Goal: Information Seeking & Learning: Understand process/instructions

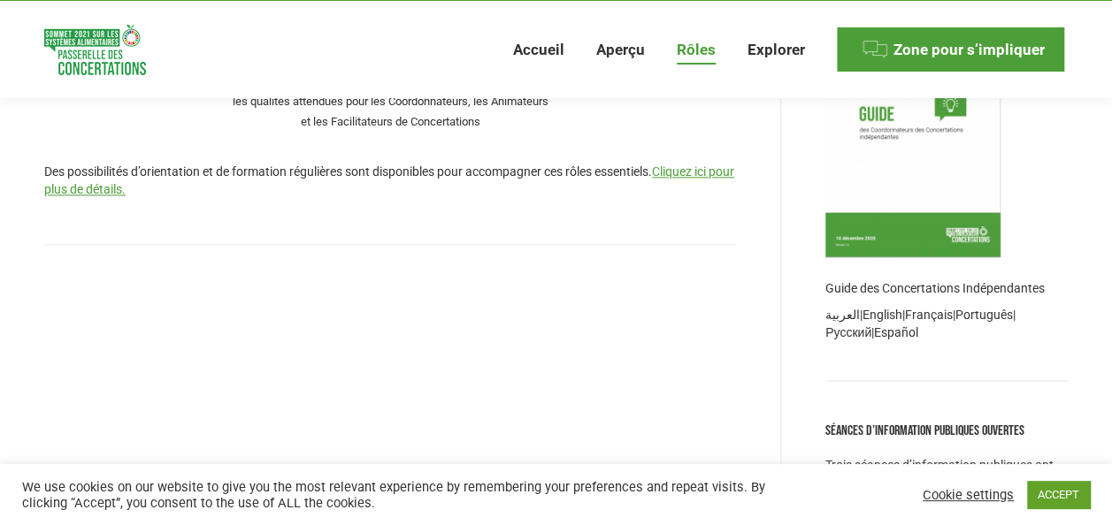
scroll to position [1046, 0]
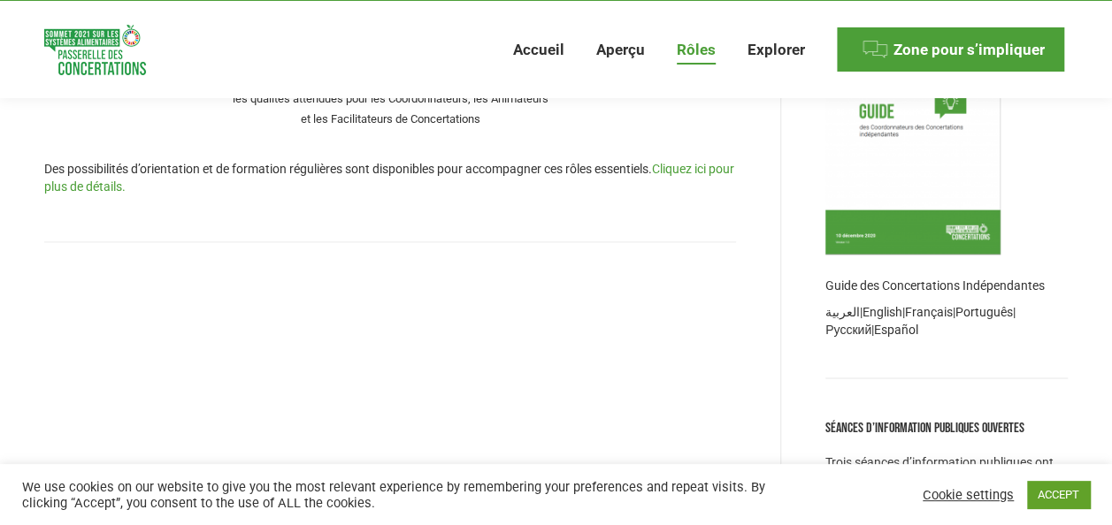
click at [683, 165] on link "Cliquez ici pour plus de détails." at bounding box center [389, 178] width 690 height 32
